Goal: Find specific page/section: Find specific page/section

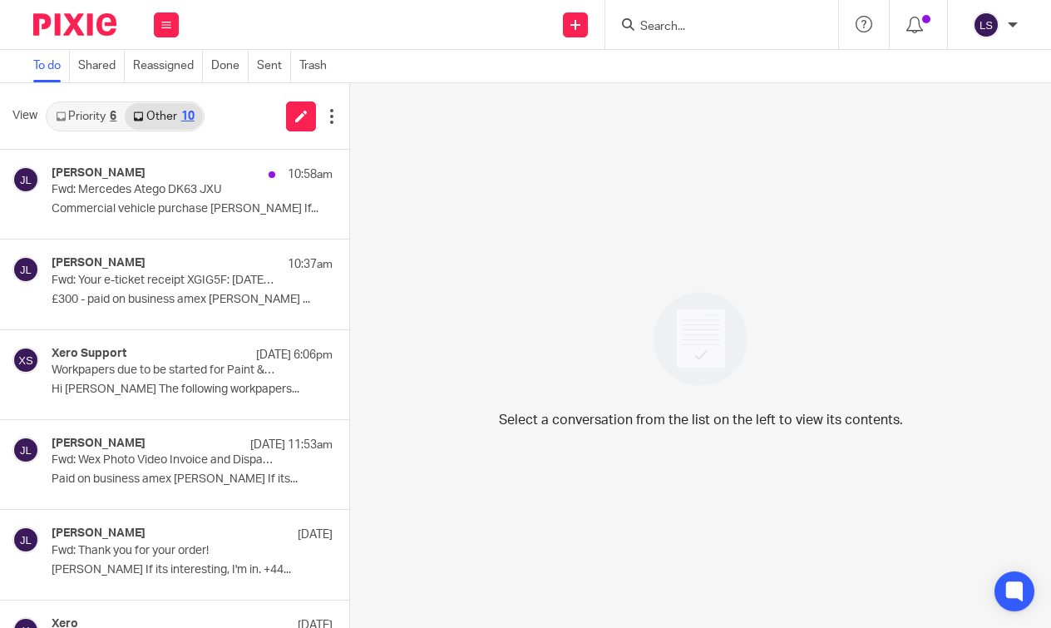
click at [703, 29] on input "Search" at bounding box center [714, 27] width 150 height 15
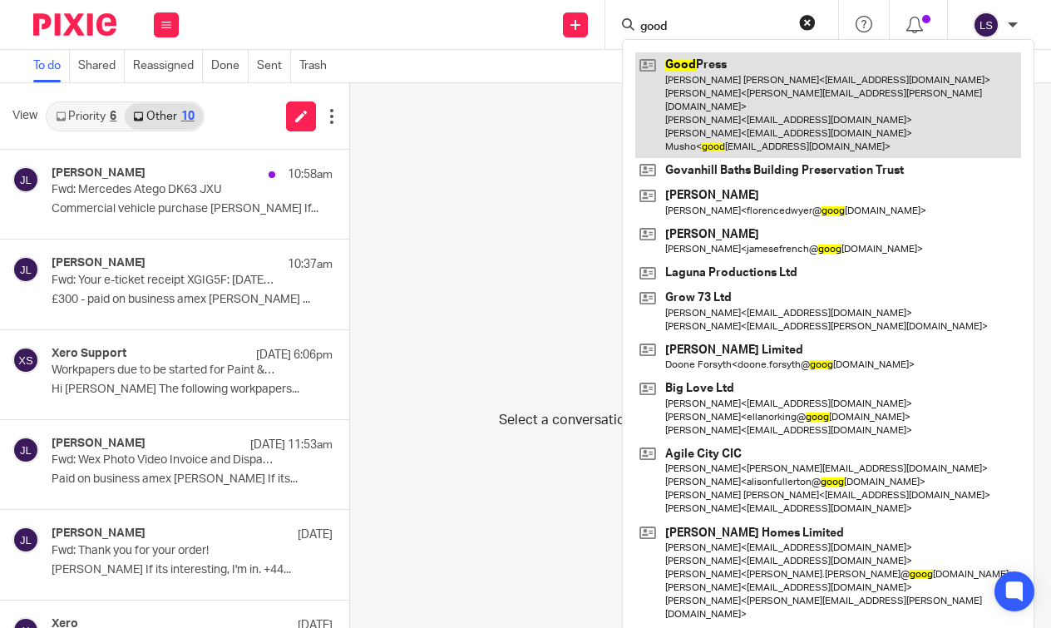
type input "good"
click at [712, 87] on link at bounding box center [828, 105] width 386 height 106
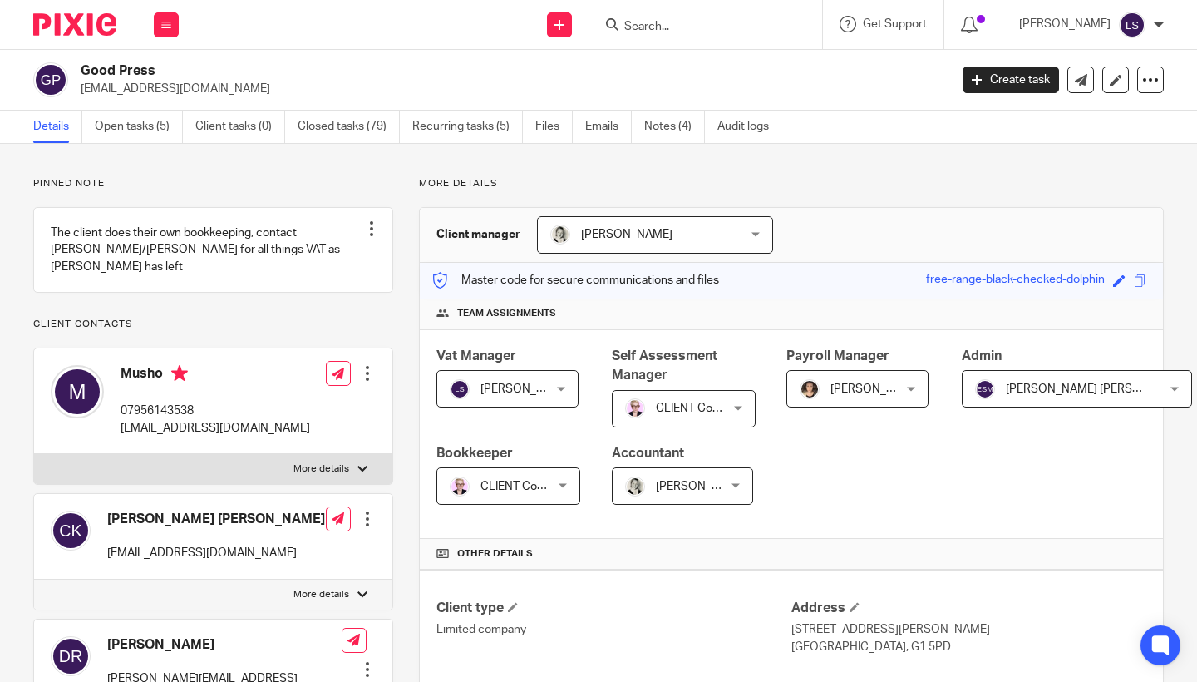
click at [229, 318] on p "Client contacts" at bounding box center [213, 324] width 360 height 13
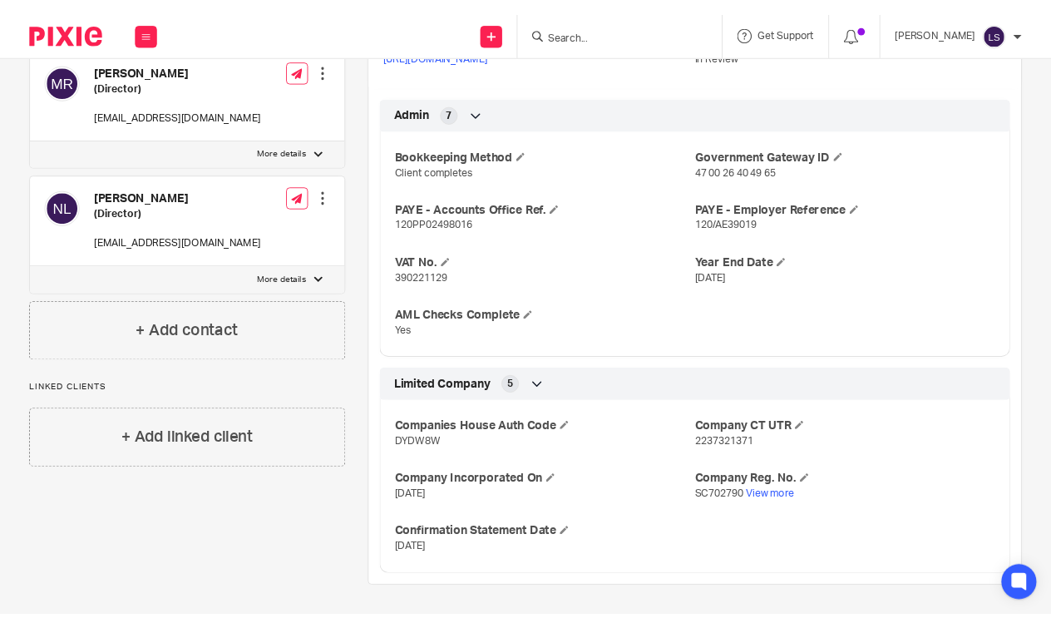
scroll to position [728, 0]
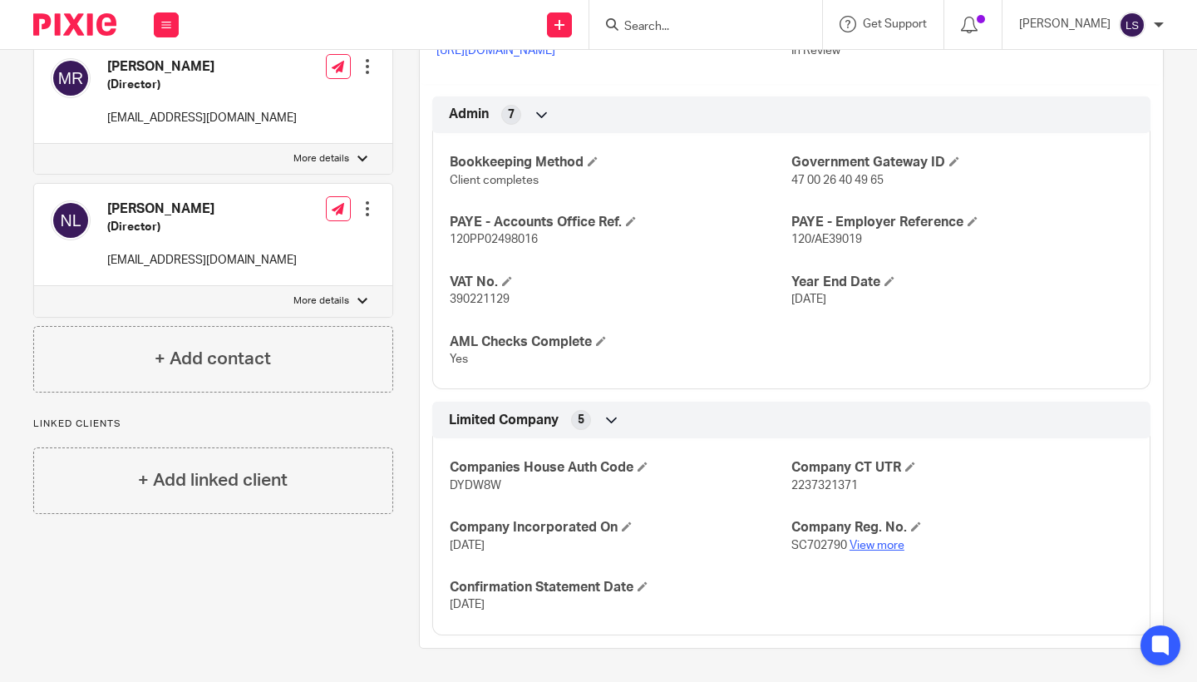
click at [866, 548] on link "View more" at bounding box center [877, 546] width 55 height 12
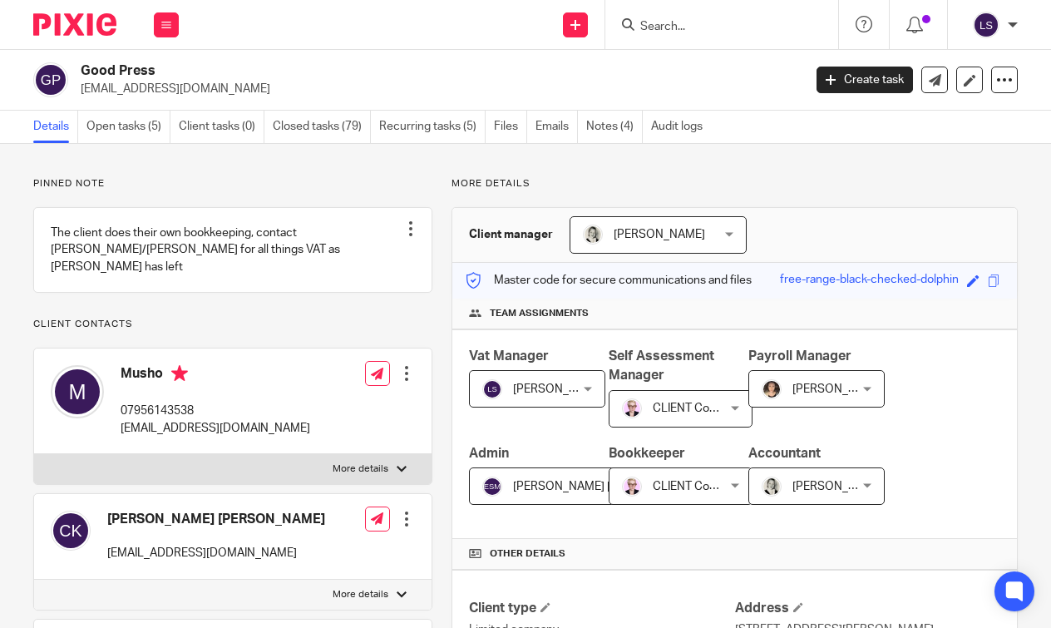
scroll to position [0, 0]
click at [673, 22] on input "Search" at bounding box center [714, 27] width 150 height 15
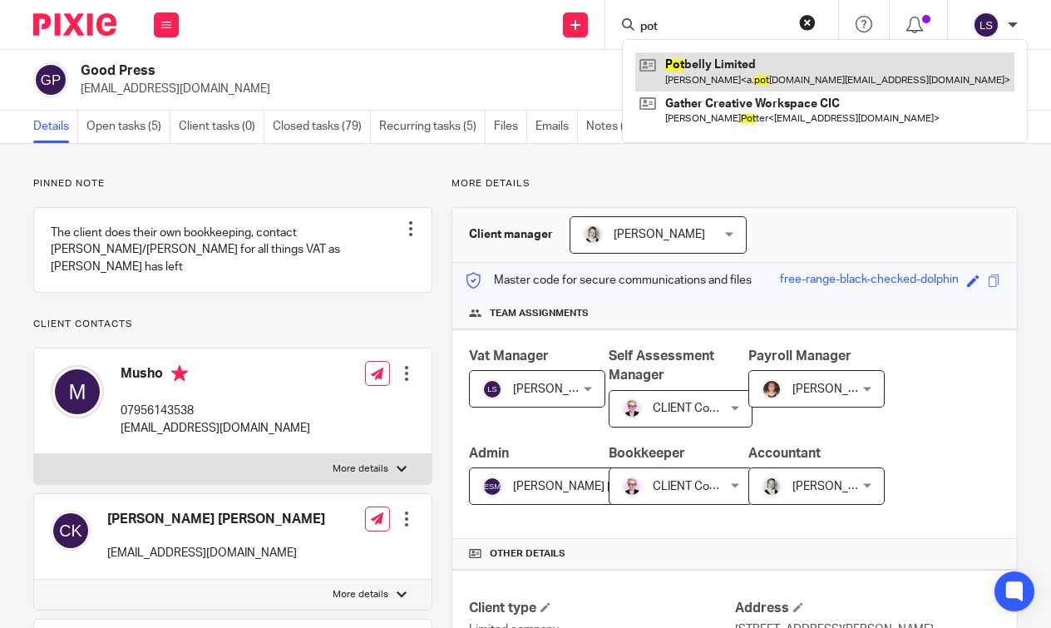
type input "pot"
click at [685, 65] on link at bounding box center [824, 71] width 379 height 38
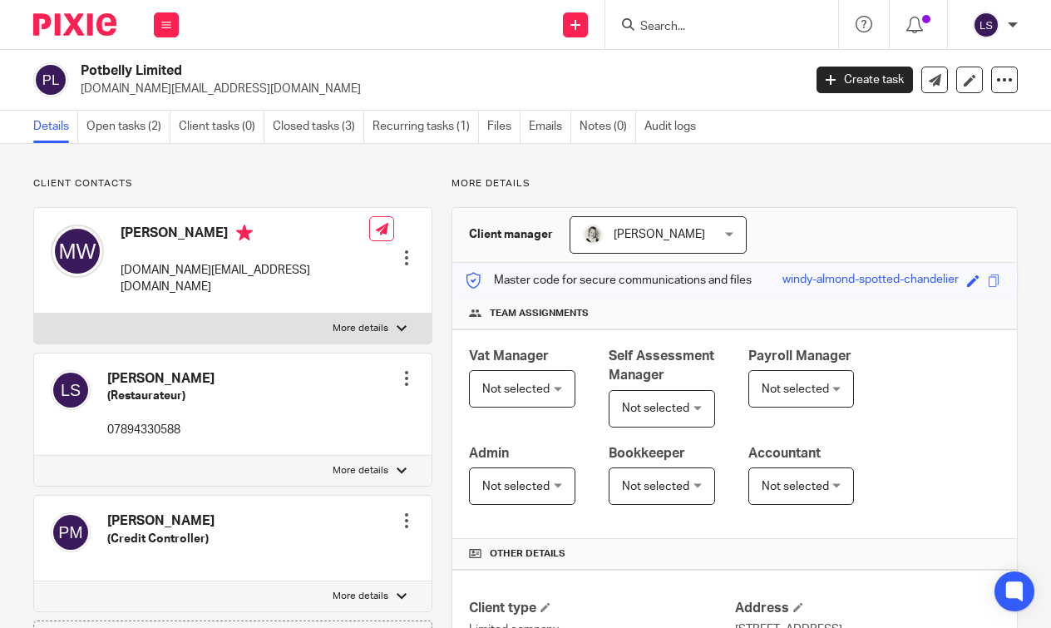
click at [237, 180] on p "Client contacts" at bounding box center [232, 183] width 399 height 13
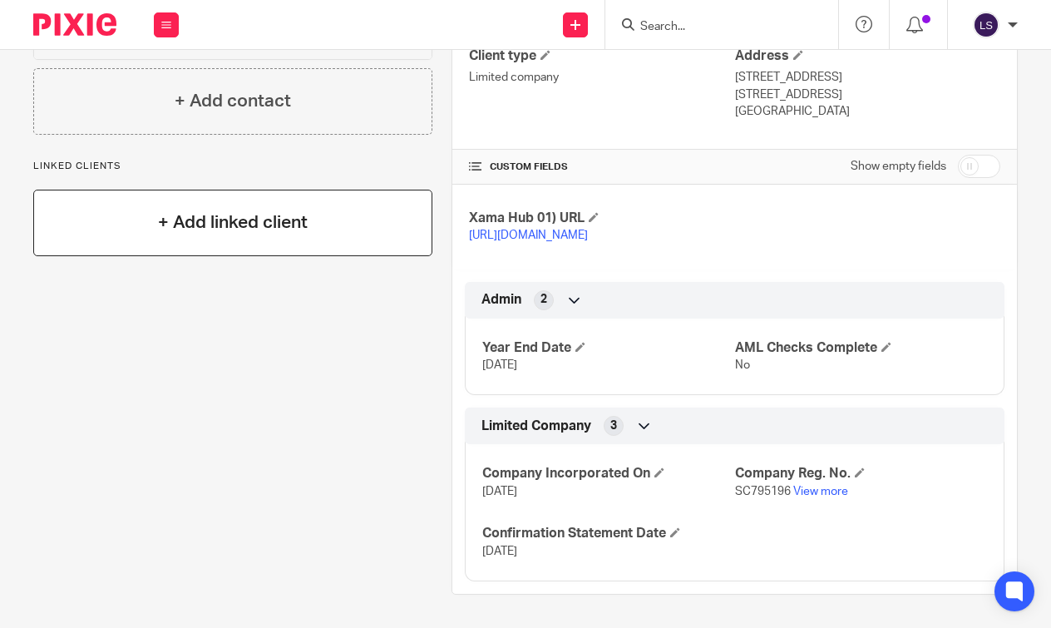
scroll to position [563, 0]
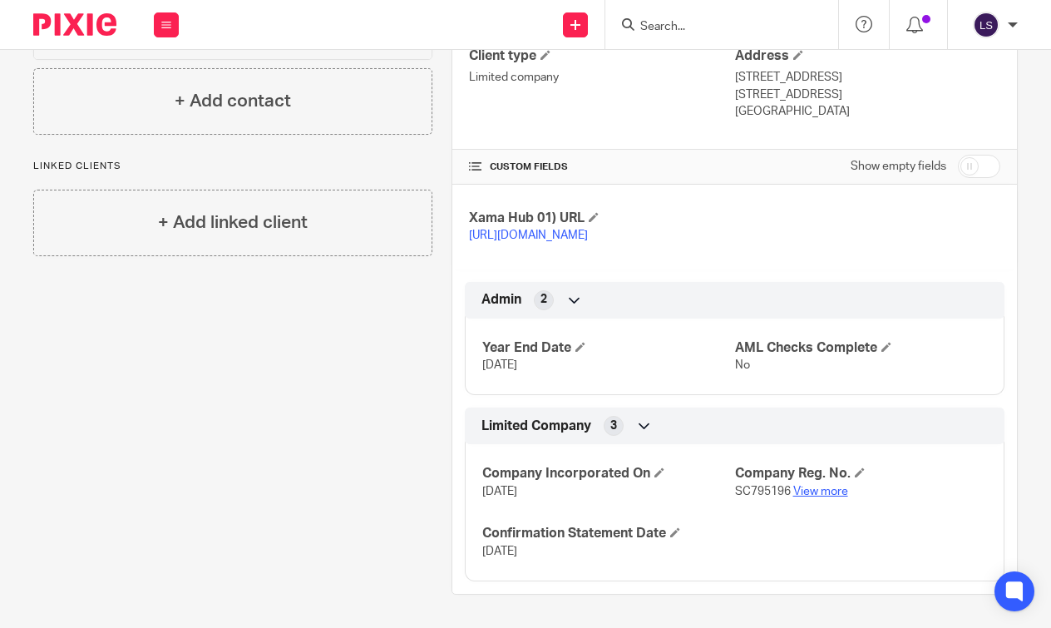
click at [817, 495] on link "View more" at bounding box center [820, 492] width 55 height 12
